Goal: Find specific page/section: Find specific page/section

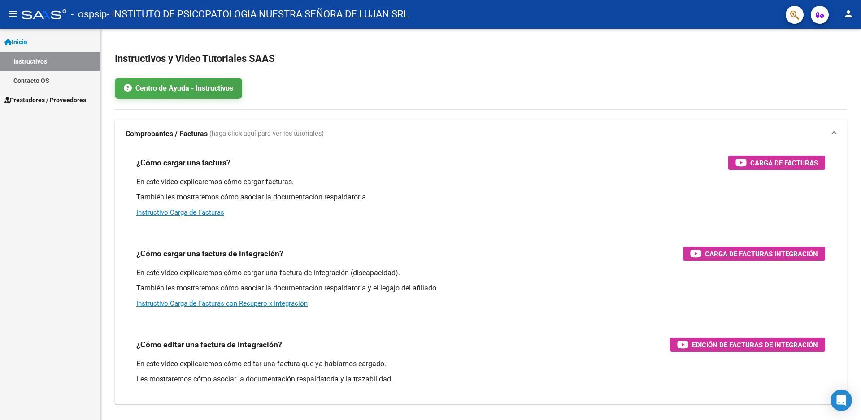
click at [423, 145] on mat-expansion-panel-header "Comprobantes / Facturas (haga click aquí para ver los tutoriales)" at bounding box center [481, 134] width 732 height 29
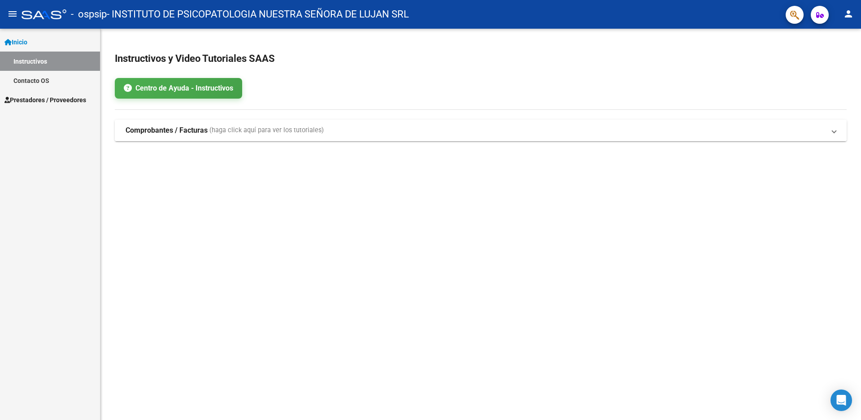
click at [363, 132] on mat-panel-title "Comprobantes / Facturas (haga click aquí para ver los tutoriales)" at bounding box center [476, 131] width 700 height 10
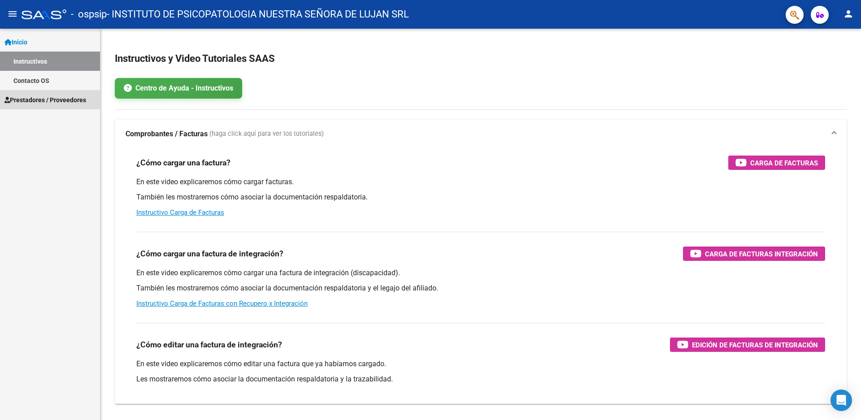
click at [39, 101] on span "Prestadores / Proveedores" at bounding box center [45, 100] width 82 height 10
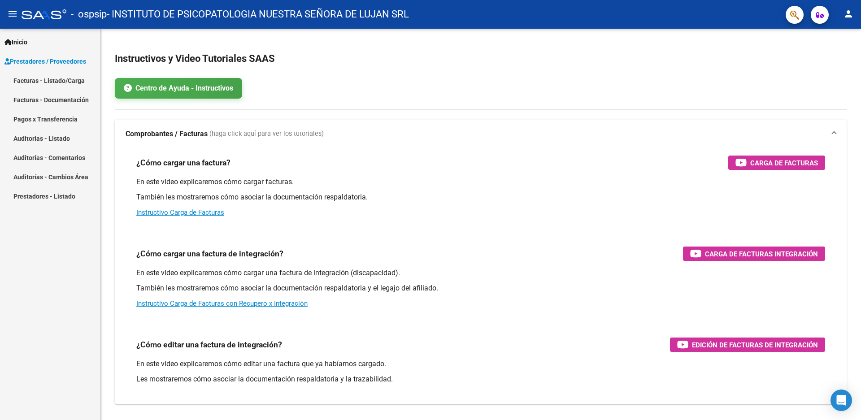
click at [48, 122] on link "Pagos x Transferencia" at bounding box center [50, 118] width 100 height 19
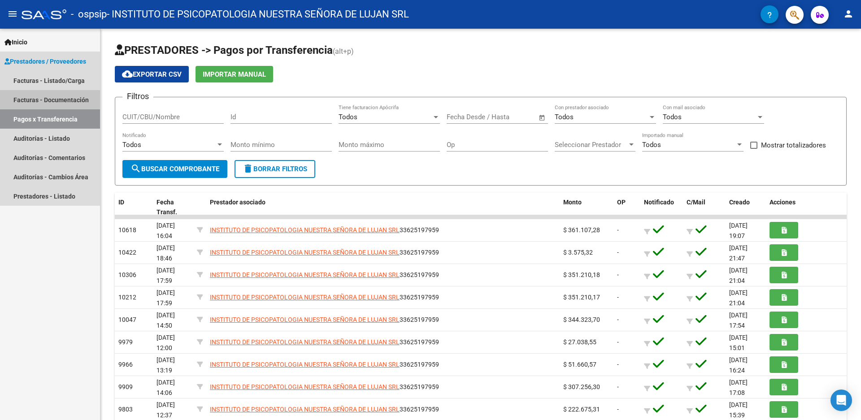
click at [59, 95] on link "Facturas - Documentación" at bounding box center [50, 99] width 100 height 19
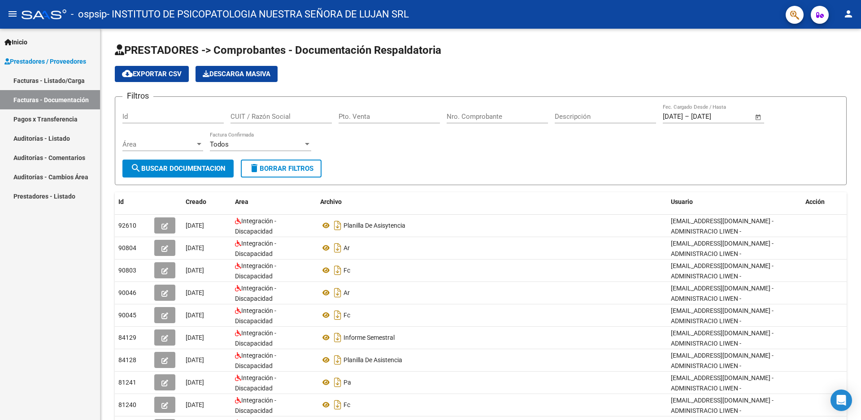
click at [35, 81] on link "Facturas - Listado/Carga" at bounding box center [50, 80] width 100 height 19
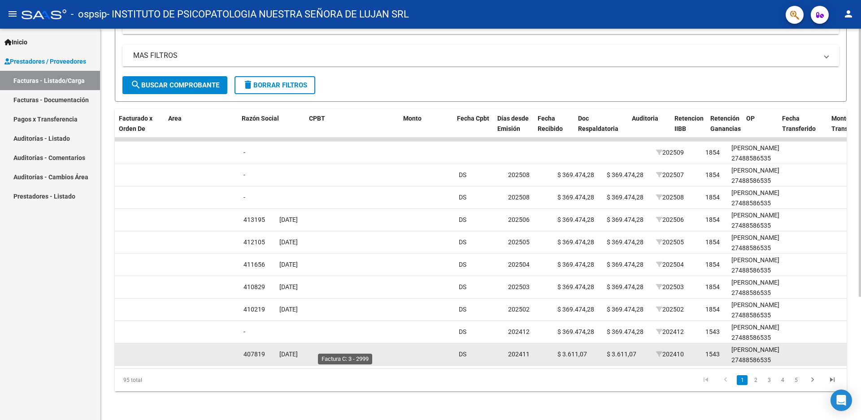
scroll to position [0, 125]
